Goal: Task Accomplishment & Management: Use online tool/utility

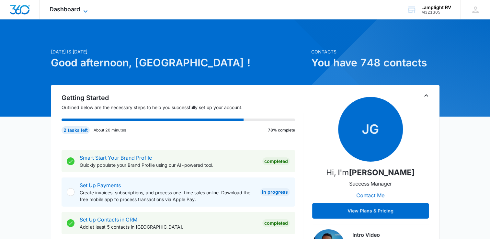
click at [84, 11] on icon at bounding box center [86, 11] width 8 height 8
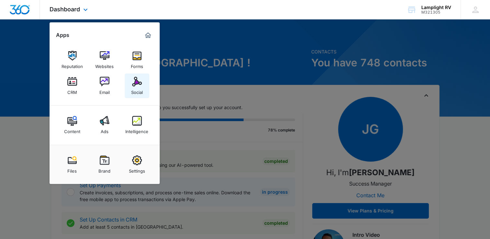
click at [139, 83] on img at bounding box center [137, 82] width 10 height 10
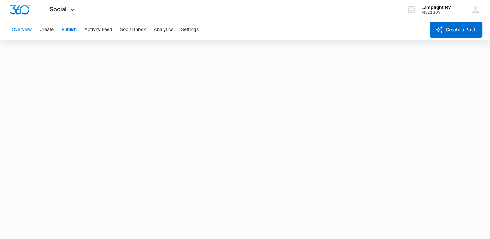
click at [71, 28] on button "Publish" at bounding box center [68, 29] width 15 height 21
click at [67, 32] on button "Publish" at bounding box center [68, 29] width 15 height 21
click at [71, 29] on button "Publish" at bounding box center [68, 29] width 15 height 21
click at [76, 33] on button "Publish" at bounding box center [68, 29] width 15 height 21
